Goal: Complete application form

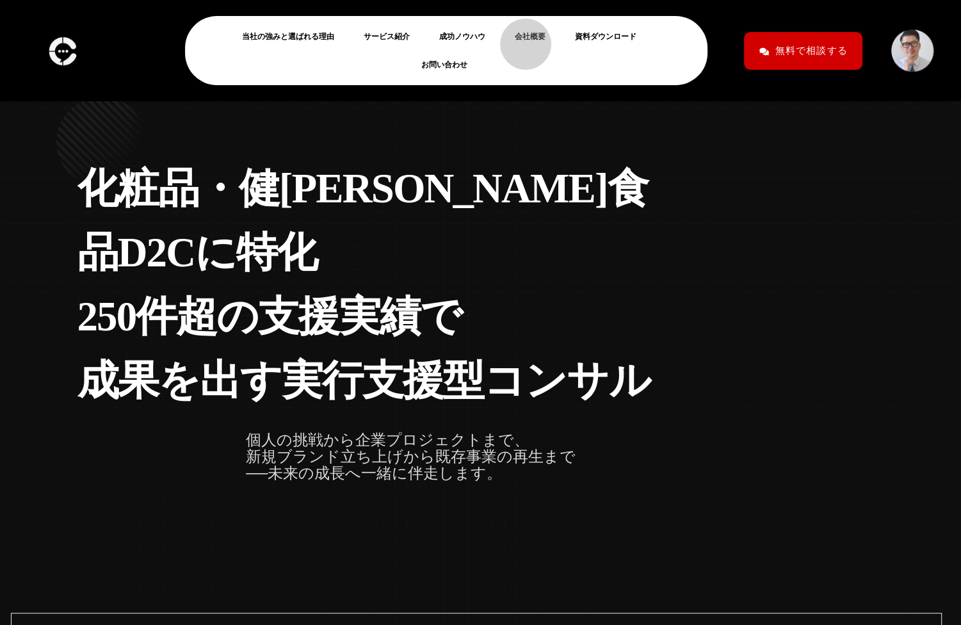
click at [519, 38] on link "会社概要" at bounding box center [535, 36] width 41 height 15
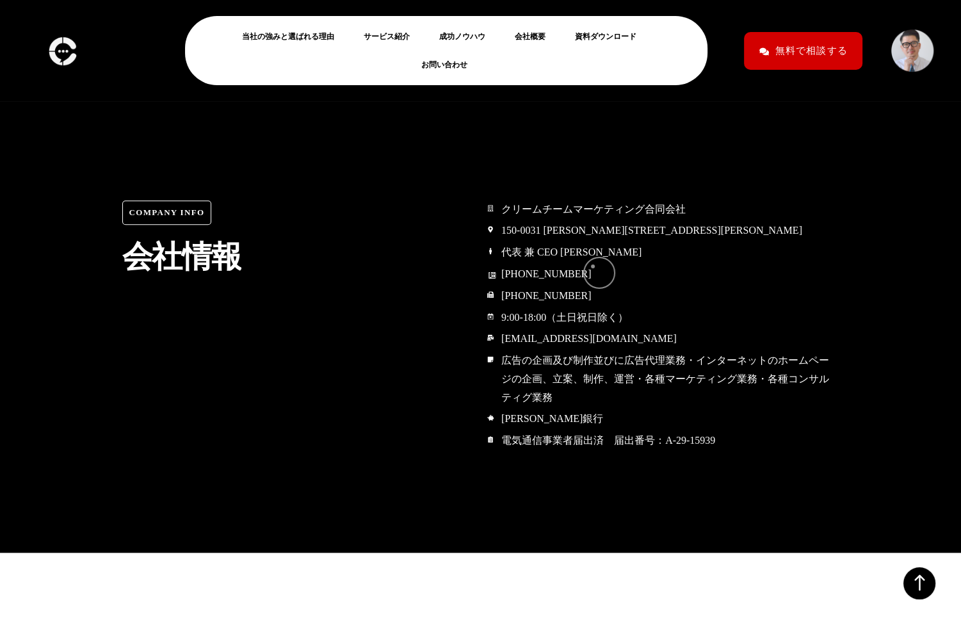
scroll to position [5990, 0]
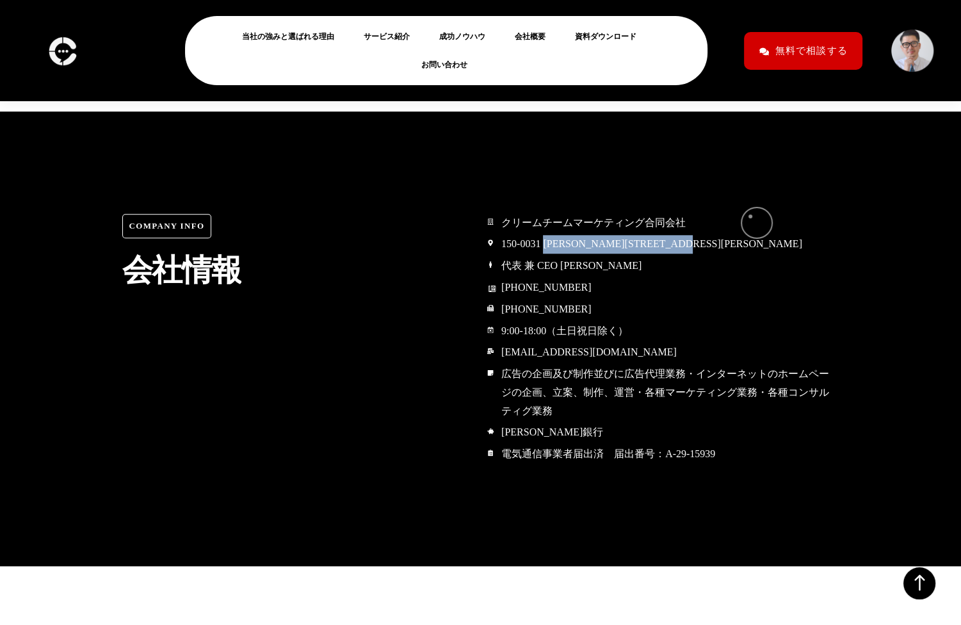
drag, startPoint x: 554, startPoint y: 218, endPoint x: 750, endPoint y: 216, distance: 196.5
click at [750, 235] on span "150-0031 [PERSON_NAME][STREET_ADDRESS][PERSON_NAME]" at bounding box center [650, 244] width 304 height 19
copy span "[PERSON_NAME][STREET_ADDRESS][PERSON_NAME]"
click at [378, 214] on div "Company Info 会 社 情 報" at bounding box center [298, 254] width 352 height 81
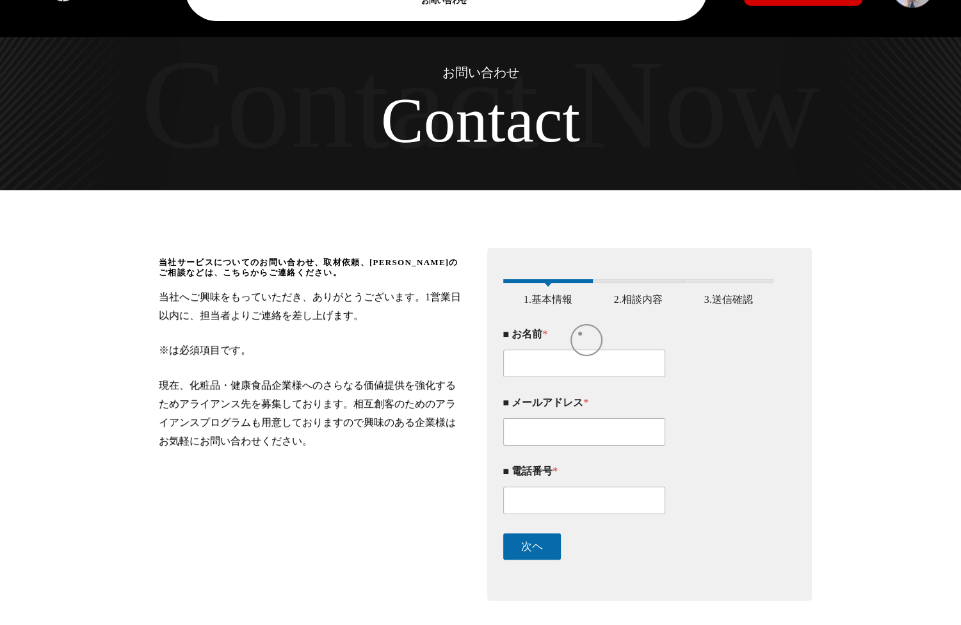
scroll to position [66, 0]
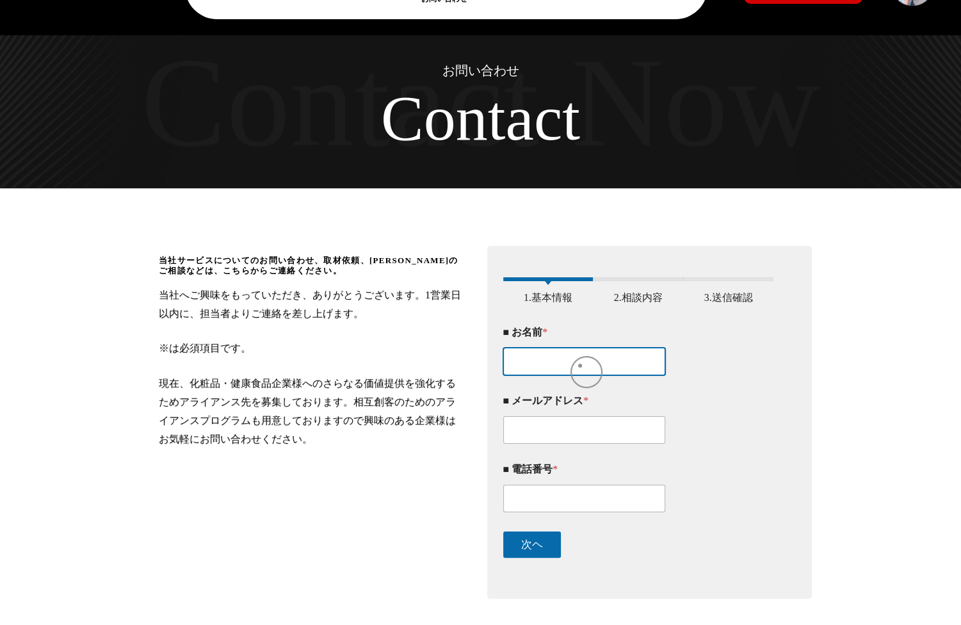
click at [580, 365] on input "■ お名前 *" at bounding box center [584, 362] width 163 height 28
type input "河野 多恵"
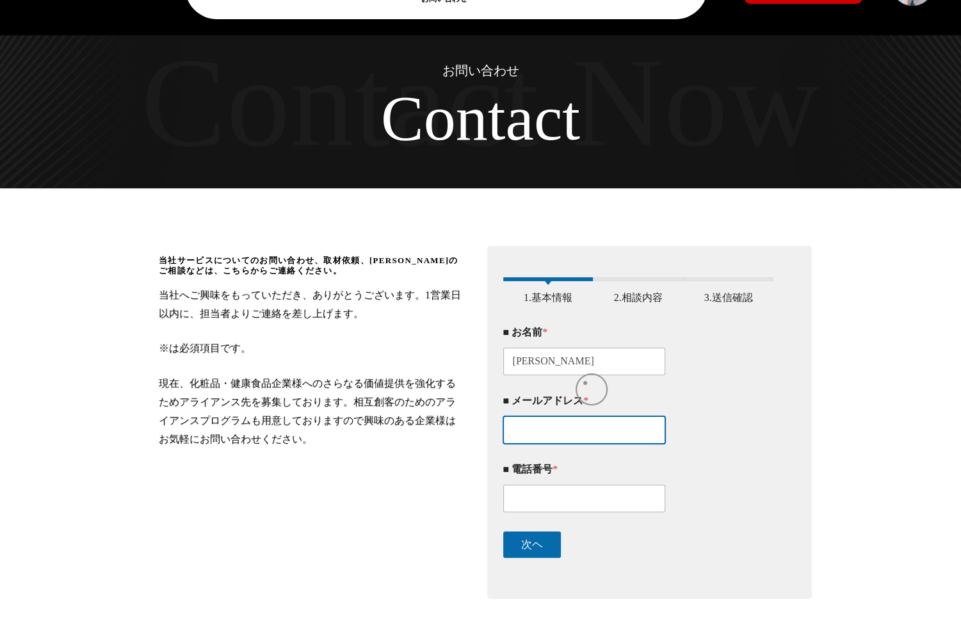
type input "t.kawano@hitokara.co.jp"
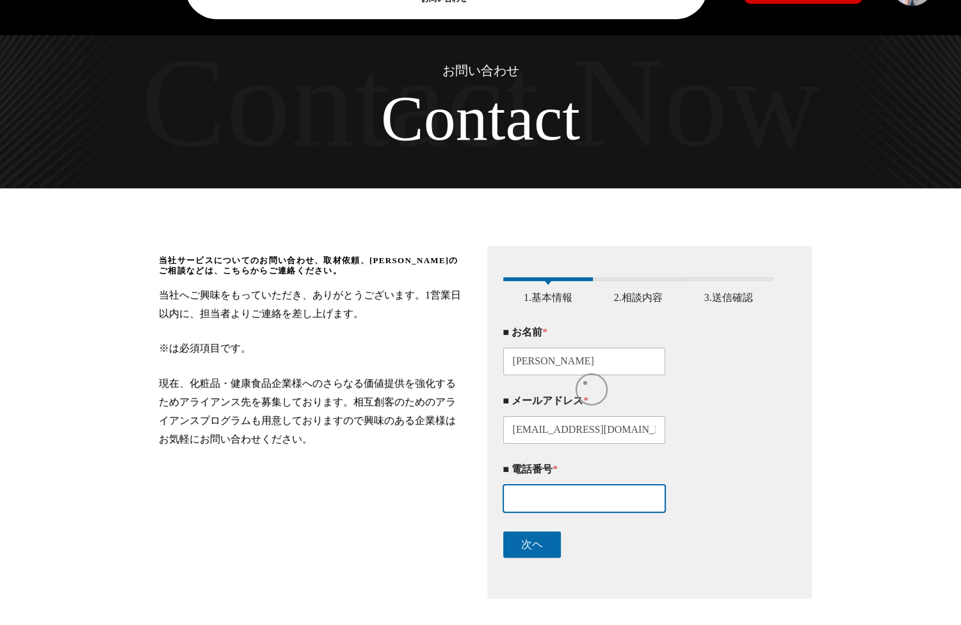
type input "08037107202"
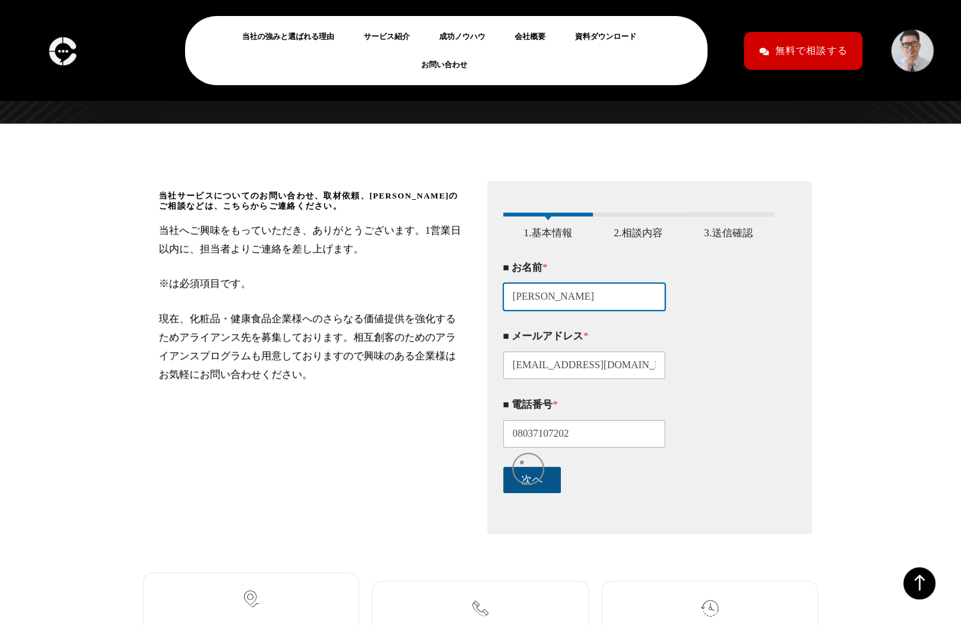
scroll to position [131, 0]
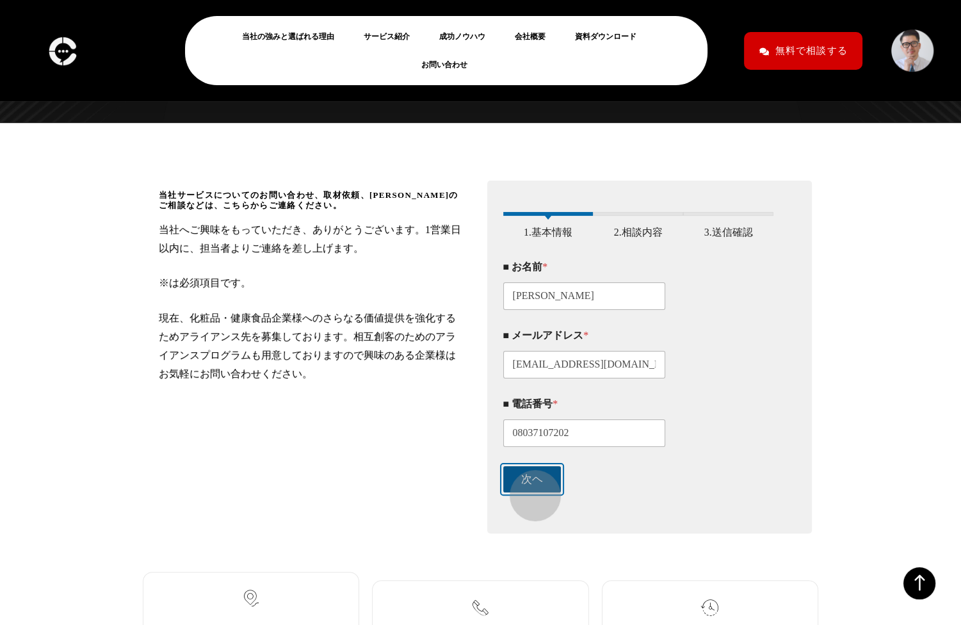
click at [529, 489] on button "次ヘ" at bounding box center [532, 479] width 58 height 26
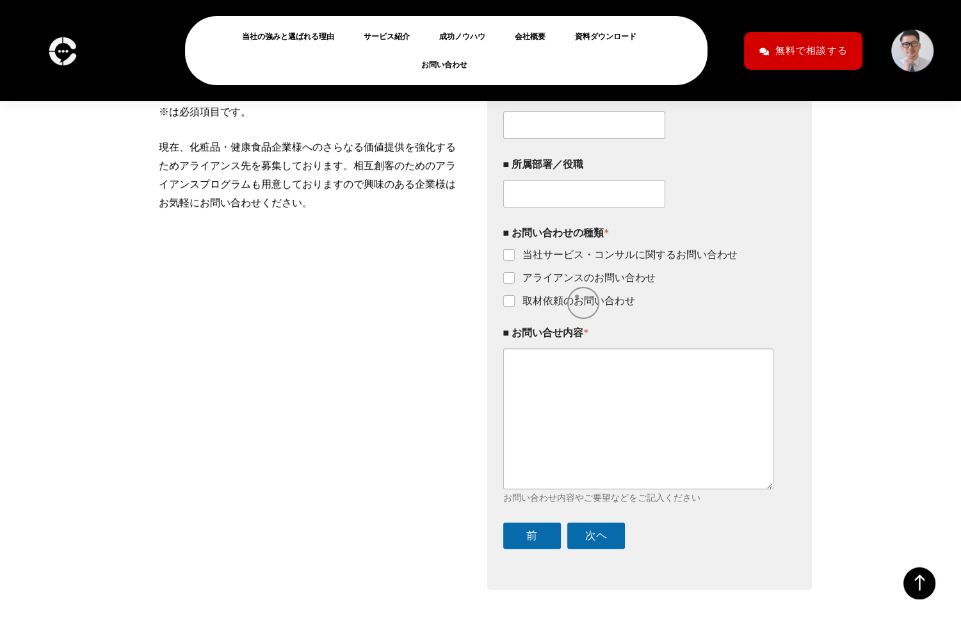
click at [578, 308] on label "取材依頼のお問い合わせ" at bounding box center [575, 300] width 120 height 13
click at [515, 307] on input "取材依頼のお問い合わせ" at bounding box center [509, 301] width 10 height 10
checkbox input "true"
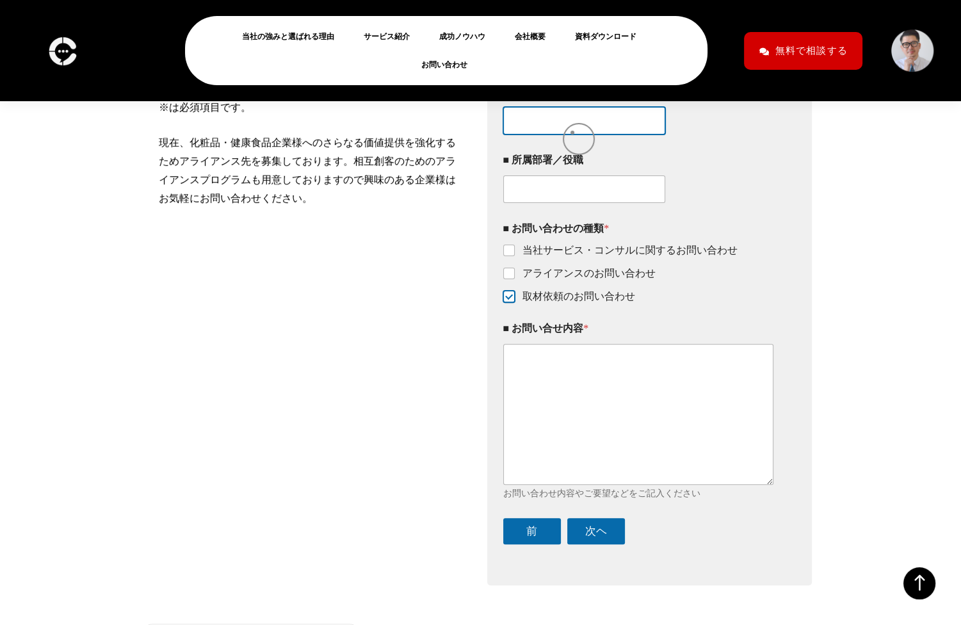
click at [572, 132] on input "■ 会社名 *" at bounding box center [584, 121] width 163 height 28
type input "株式会社ヒトカラメディア"
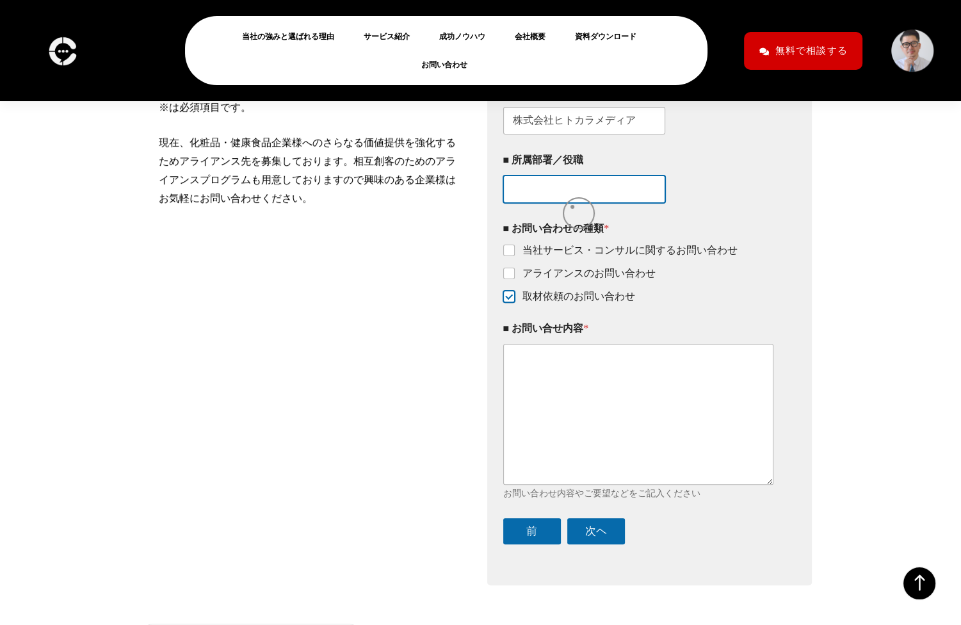
click at [572, 203] on input "■ 所属部署／役職" at bounding box center [584, 189] width 163 height 28
drag, startPoint x: 656, startPoint y: 202, endPoint x: 653, endPoint y: 217, distance: 15.7
click at [655, 202] on input "オフィスマネジメント事業部" at bounding box center [584, 189] width 163 height 28
paste input "リーシングチーム"
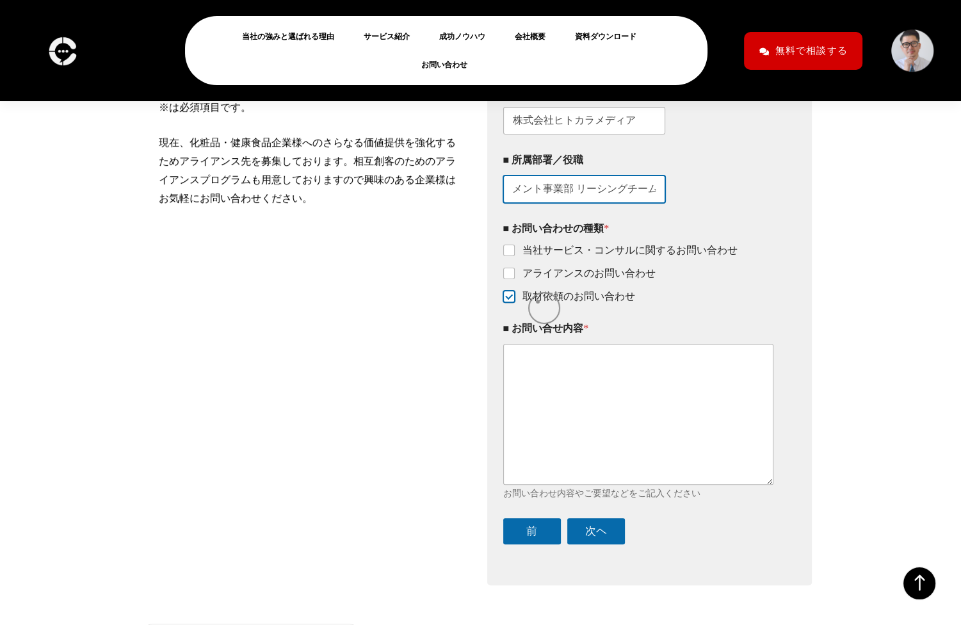
type input "オフィスマネジメント事業部 リーシングチーム"
click at [538, 301] on label "取材依頼のお問い合わせ" at bounding box center [575, 296] width 120 height 13
click at [515, 301] on input "取材依頼のお問い合わせ" at bounding box center [509, 297] width 10 height 10
checkbox input "false"
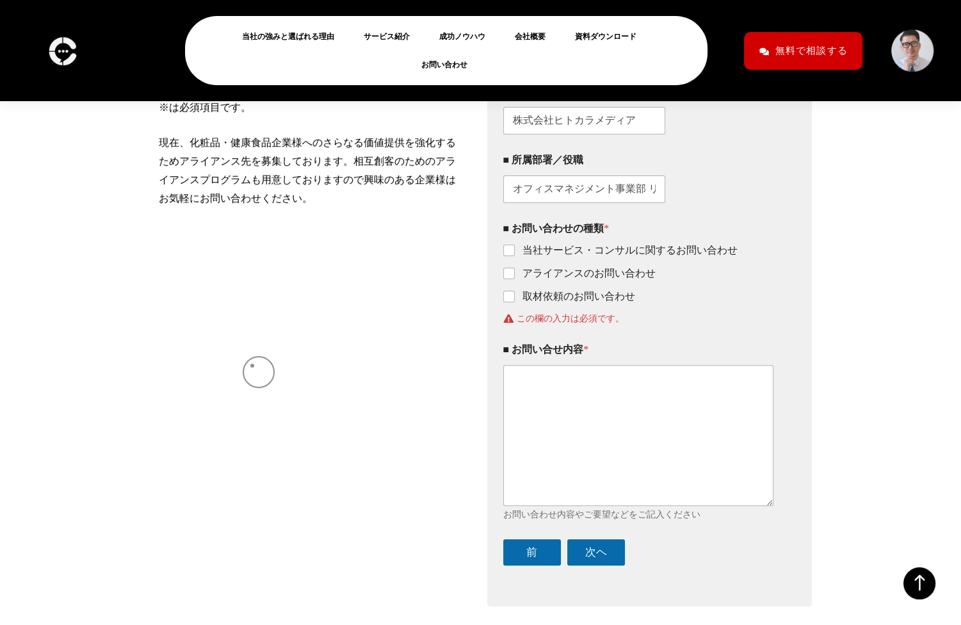
click at [252, 365] on div "当社サービスについてのお問い合わせ、取材依頼、アライアンスのご相談などは、こちらからご連絡ください。 当社へご興味をもっていただき、ありがとうございます。1営…" at bounding box center [312, 315] width 306 height 601
